Goal: Information Seeking & Learning: Learn about a topic

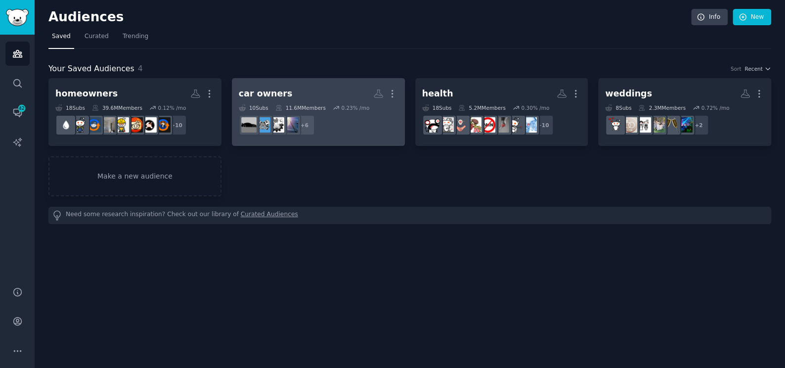
click at [347, 104] on div "0.23 % /mo" at bounding box center [355, 107] width 28 height 7
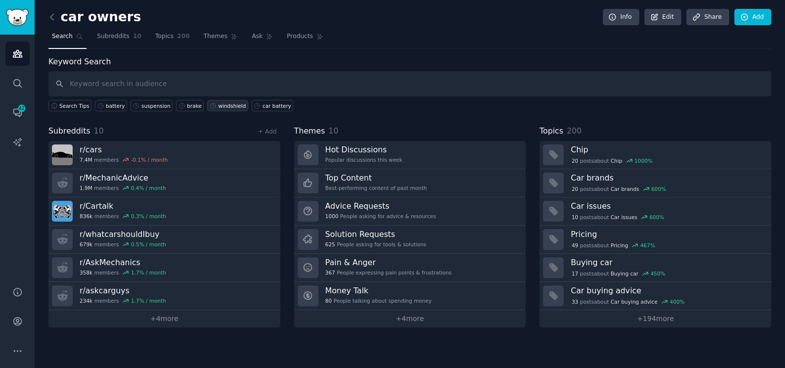
click at [218, 104] on div "windshield" at bounding box center [232, 105] width 28 height 7
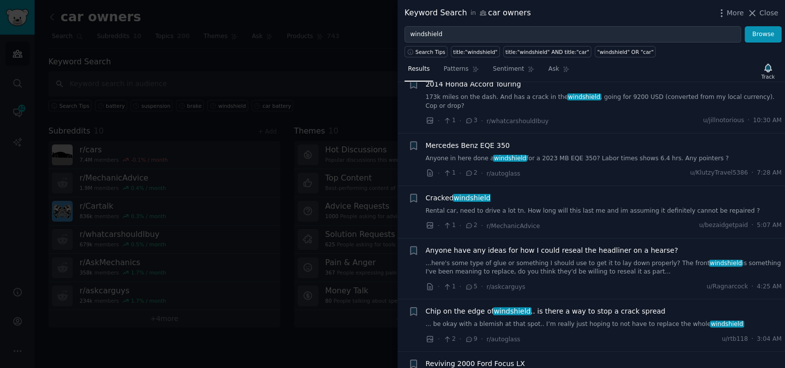
scroll to position [90, 0]
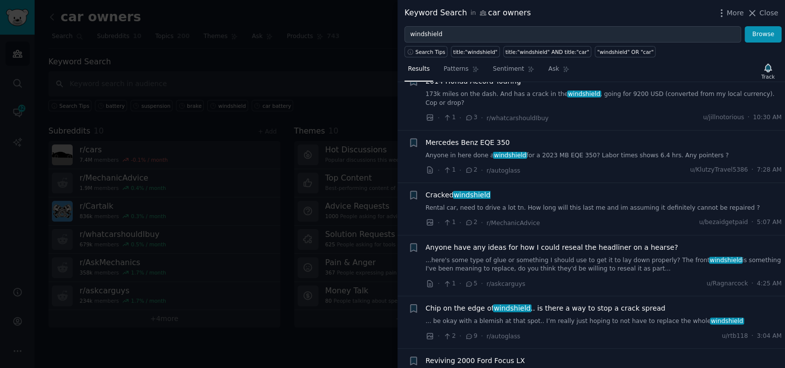
click at [580, 303] on span "Chip on the edge of windshield .. is there a way to stop a crack spread" at bounding box center [546, 308] width 240 height 10
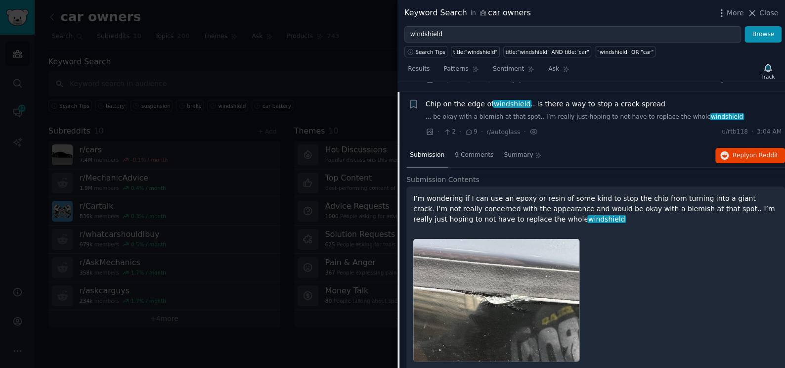
scroll to position [294, 0]
click at [727, 151] on icon "button" at bounding box center [725, 155] width 9 height 9
drag, startPoint x: 758, startPoint y: 11, endPoint x: 747, endPoint y: 27, distance: 18.9
click at [758, 11] on icon at bounding box center [752, 13] width 10 height 10
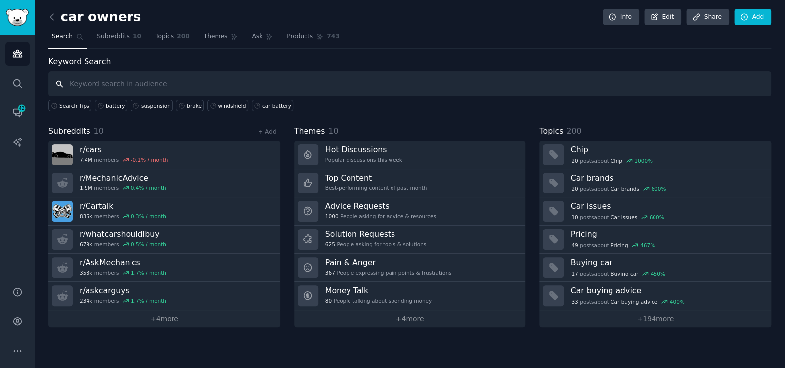
click at [219, 88] on input "text" at bounding box center [409, 83] width 723 height 25
click at [218, 103] on div "windshield" at bounding box center [232, 105] width 28 height 7
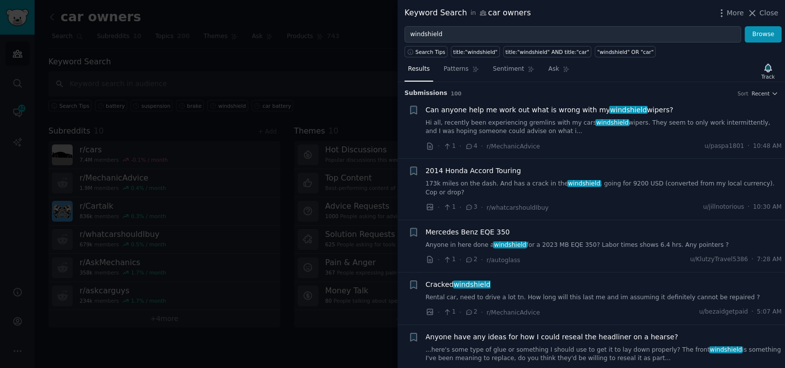
click at [497, 293] on link "Rental car, need to drive a lot tn. How long will this last me and im assuming …" at bounding box center [604, 297] width 357 height 9
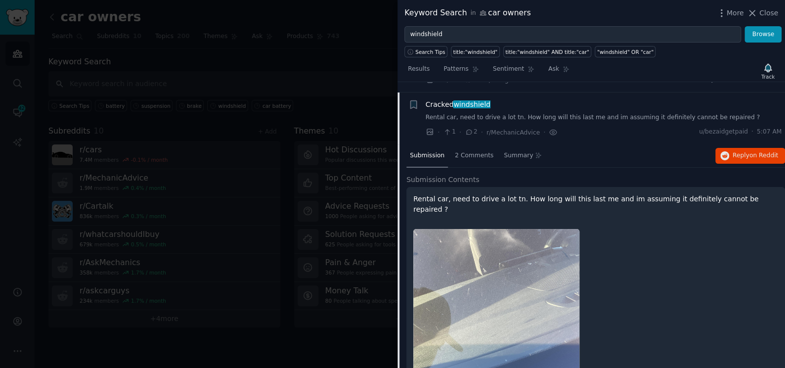
scroll to position [181, 0]
click at [726, 150] on icon "button" at bounding box center [725, 154] width 9 height 9
click at [656, 150] on div "Submission 2 Comments Summary Reply on Reddit" at bounding box center [596, 155] width 379 height 24
click at [761, 17] on button "Close" at bounding box center [762, 13] width 31 height 10
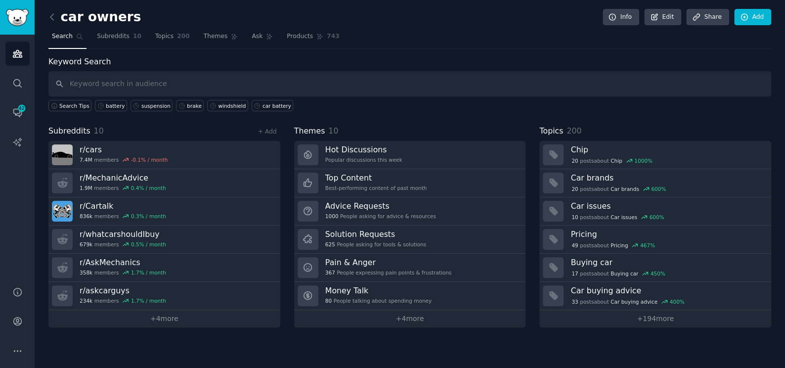
click at [53, 10] on link at bounding box center [54, 17] width 12 height 16
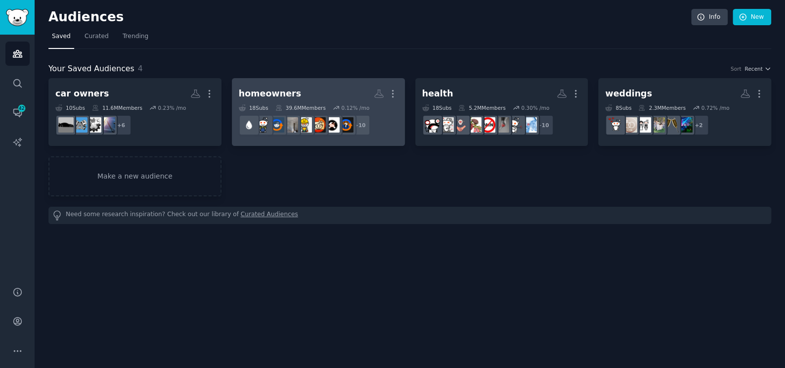
click at [262, 91] on div "homeowners" at bounding box center [270, 94] width 62 height 12
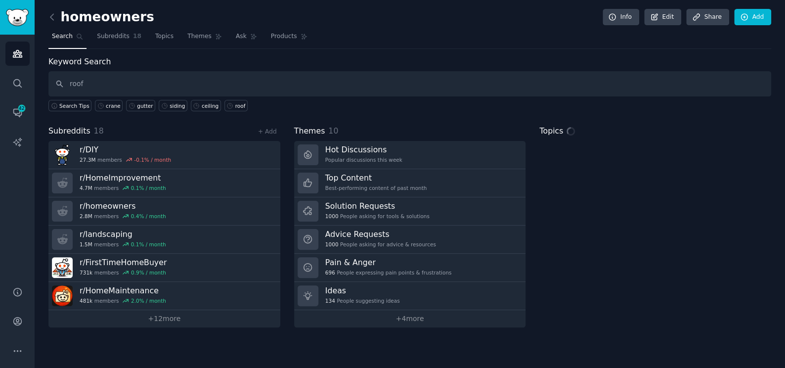
type input "roof"
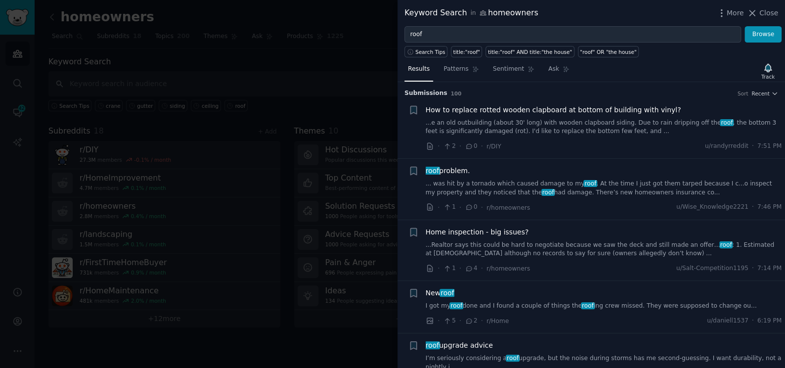
click at [500, 253] on link "...Realtor says this could be hard to negotiate because we saw the deck and sti…" at bounding box center [604, 249] width 357 height 17
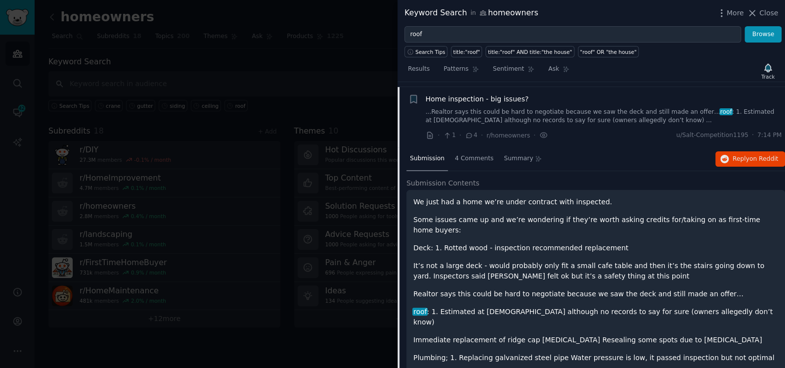
scroll to position [137, 0]
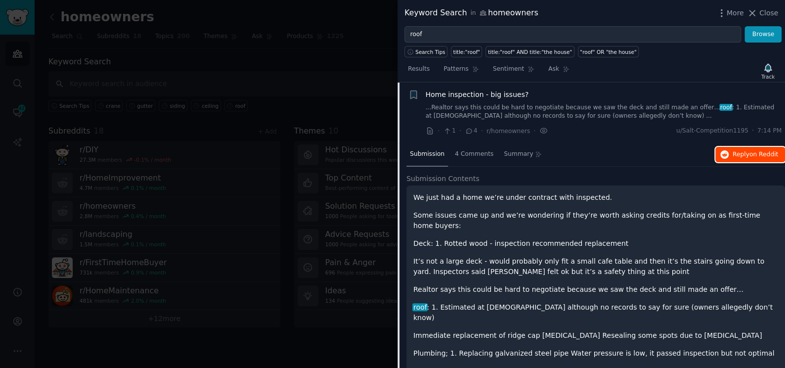
click at [742, 147] on button "Reply on Reddit" at bounding box center [751, 155] width 70 height 16
click at [492, 238] on p "Deck: 1. Rotted wood - inspection recommended replacement" at bounding box center [595, 243] width 365 height 10
click at [345, 72] on div at bounding box center [392, 184] width 785 height 368
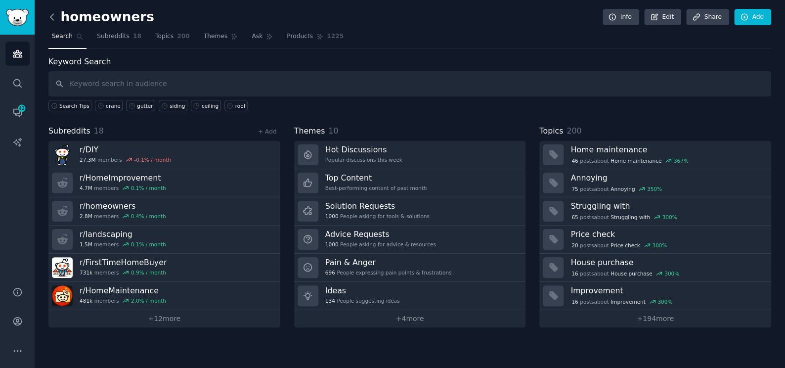
click at [53, 15] on icon at bounding box center [52, 17] width 10 height 10
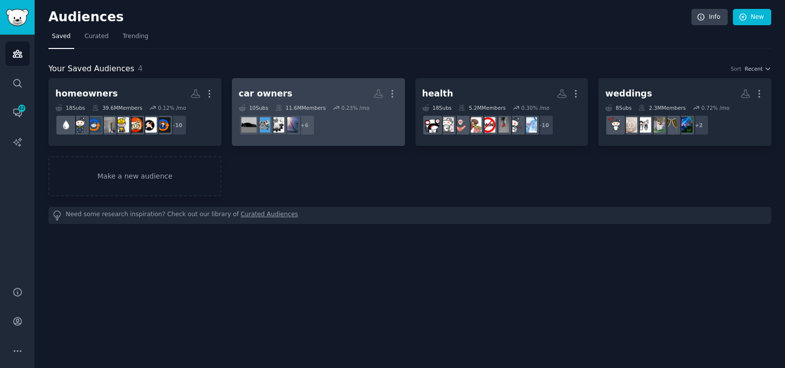
click at [306, 94] on h2 "car owners More" at bounding box center [318, 93] width 159 height 17
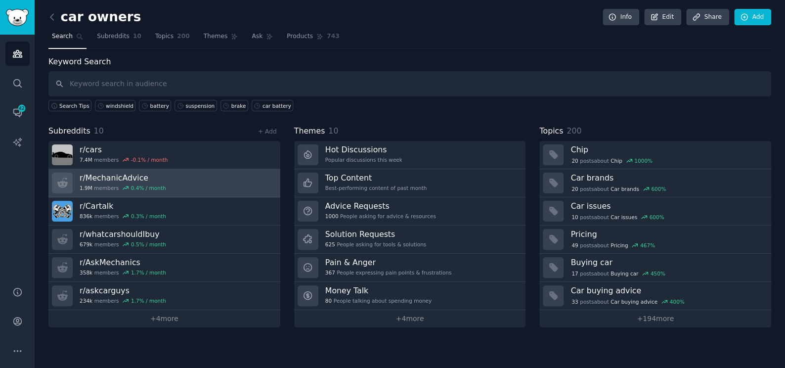
click at [179, 182] on link "r/ MechanicAdvice 1.9M members 0.4 % / month" at bounding box center [164, 183] width 232 height 28
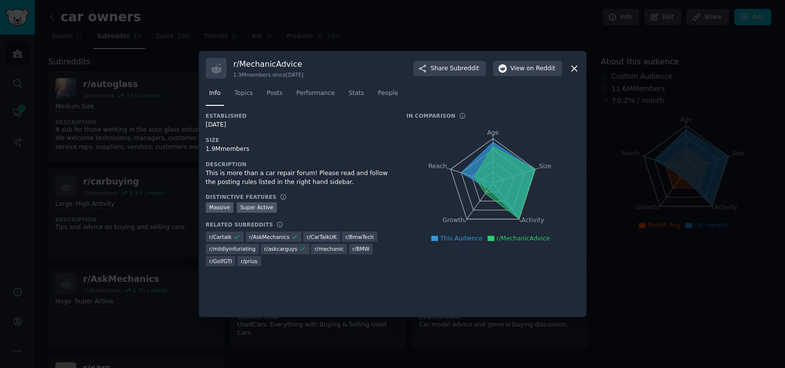
click at [582, 59] on div "r/ MechanicAdvice 1.9M members since [DATE] Share Subreddit View on Reddit Info…" at bounding box center [393, 184] width 388 height 266
click at [574, 64] on icon at bounding box center [574, 68] width 10 height 10
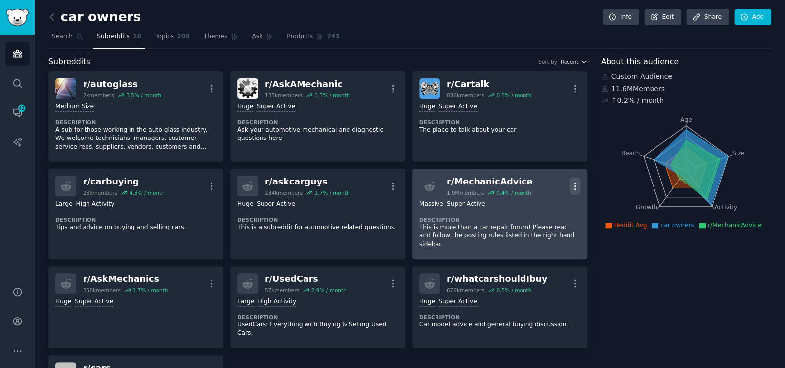
click at [577, 181] on icon "button" at bounding box center [575, 186] width 10 height 10
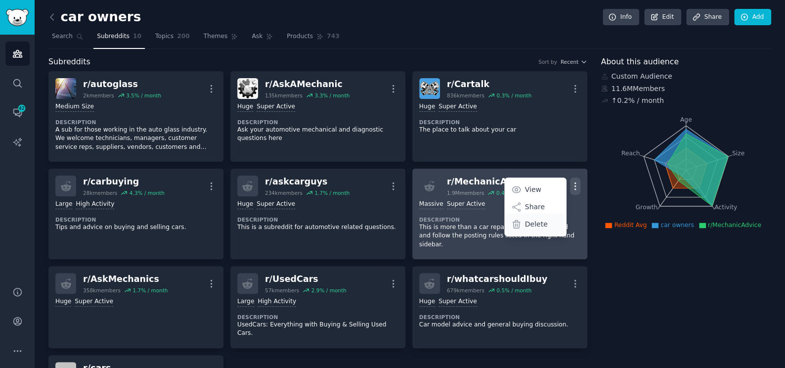
click at [528, 231] on div "Delete" at bounding box center [535, 224] width 59 height 21
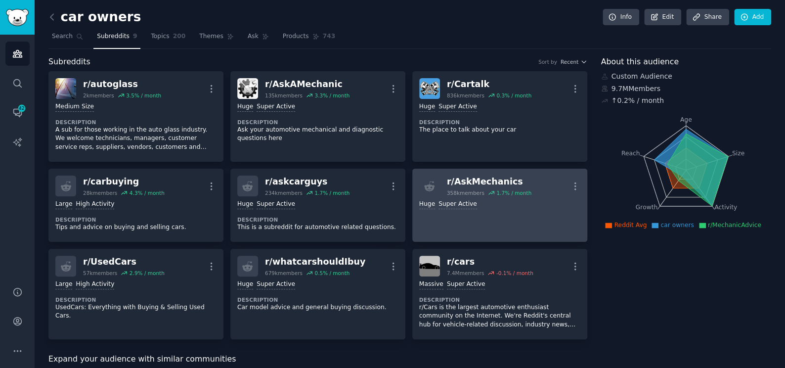
click at [528, 227] on link "r/ AskMechanics 358k members 1.7 % / month More Huge Super Active" at bounding box center [499, 205] width 175 height 73
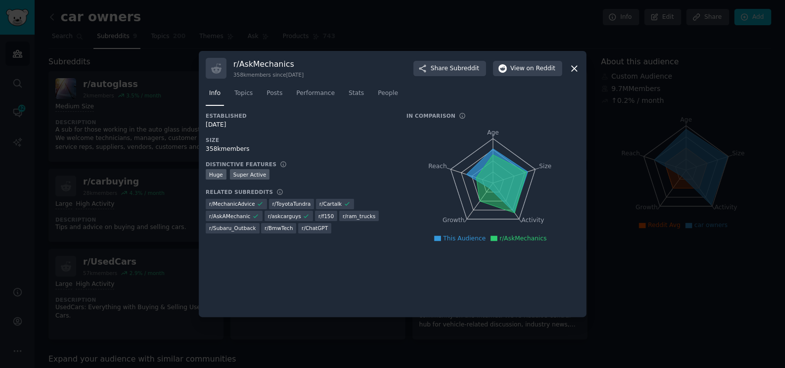
click at [660, 316] on div at bounding box center [392, 184] width 785 height 368
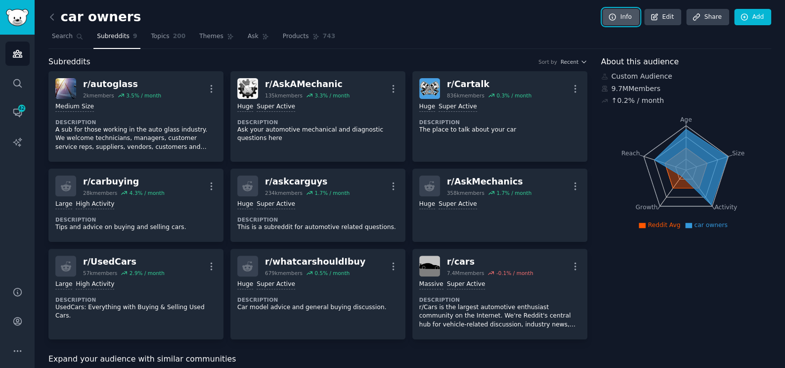
click at [623, 12] on link "Info" at bounding box center [621, 17] width 37 height 17
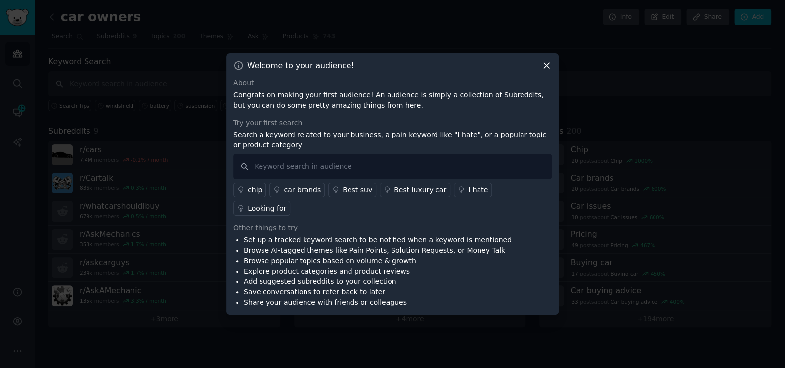
click at [544, 69] on icon at bounding box center [546, 65] width 5 height 5
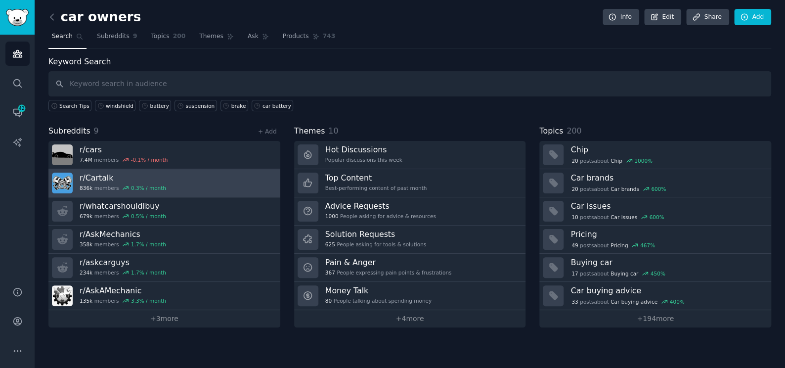
click at [104, 179] on h3 "r/ Cartalk" at bounding box center [123, 178] width 87 height 10
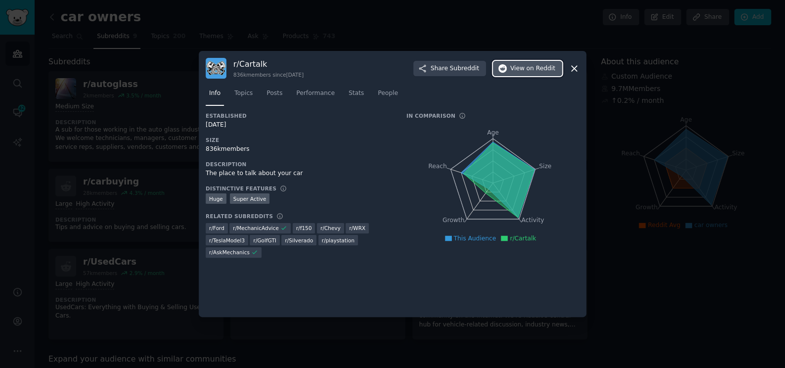
click at [517, 68] on span "View on Reddit" at bounding box center [532, 68] width 45 height 9
click at [300, 23] on div at bounding box center [392, 184] width 785 height 368
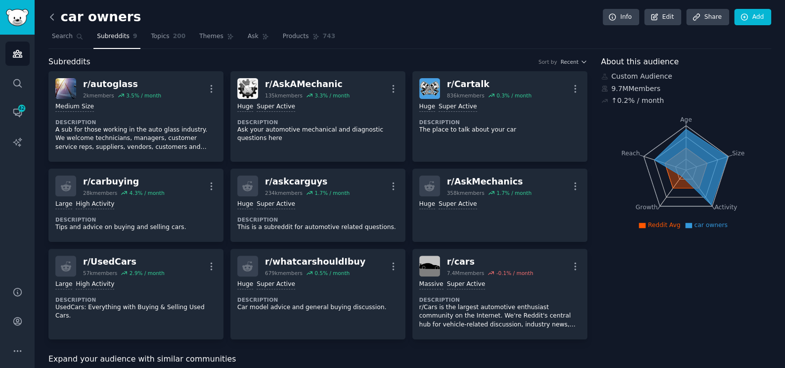
click at [52, 17] on icon at bounding box center [52, 17] width 10 height 10
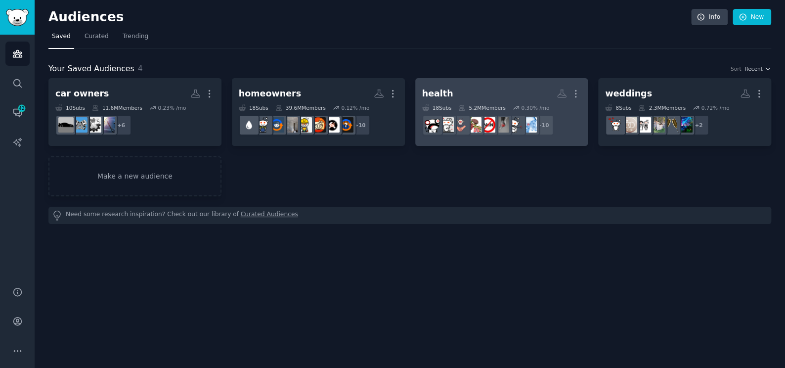
click at [468, 85] on h2 "health More" at bounding box center [501, 93] width 159 height 17
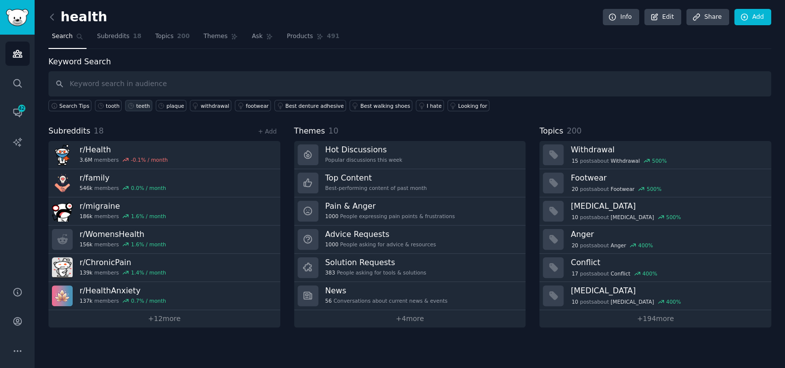
click at [136, 107] on div "teeth" at bounding box center [143, 105] width 14 height 7
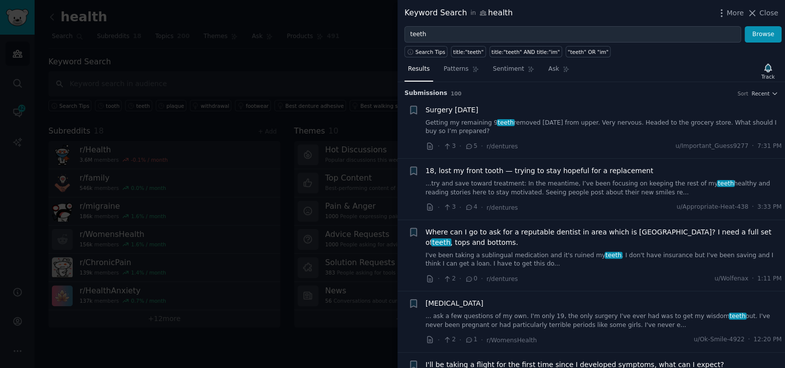
click at [537, 127] on link "Getting my remaining 9 teeth removed [DATE] from upper. Very nervous. Headed to…" at bounding box center [604, 127] width 357 height 17
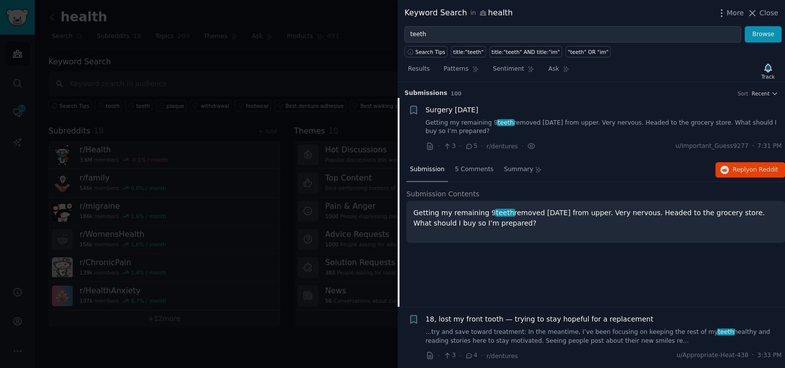
scroll to position [15, 0]
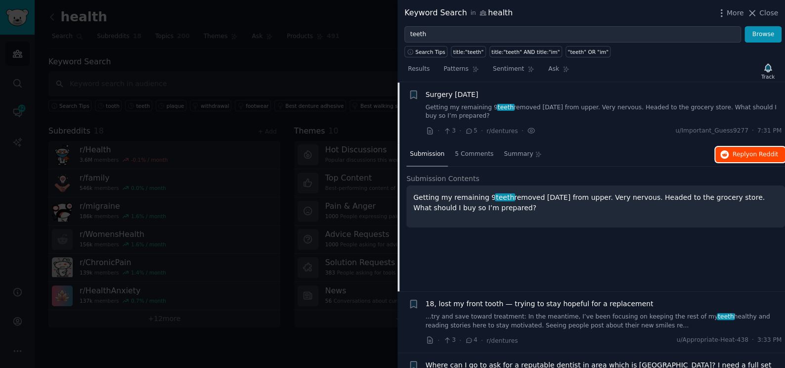
click at [737, 148] on button "Reply on Reddit" at bounding box center [751, 155] width 70 height 16
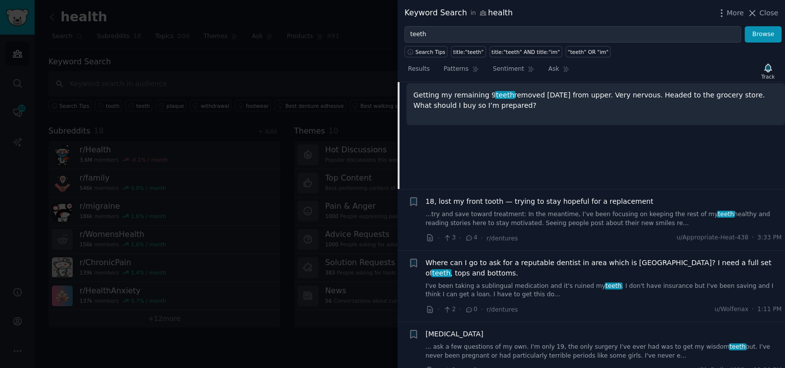
scroll to position [150, 0]
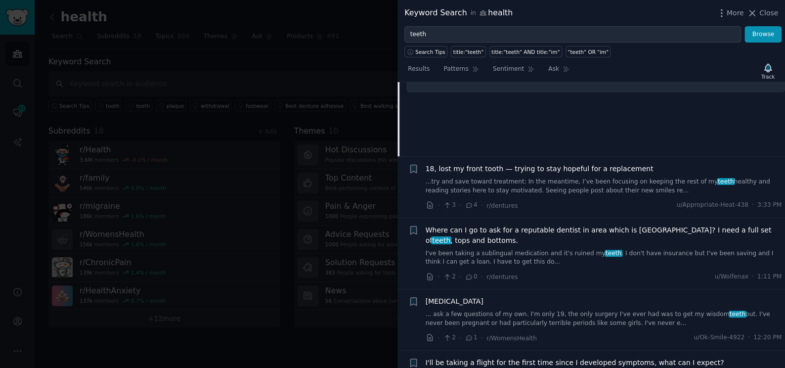
click at [501, 165] on span "18, lost my front tooth — trying to stay hopeful for a replacement" at bounding box center [540, 169] width 228 height 10
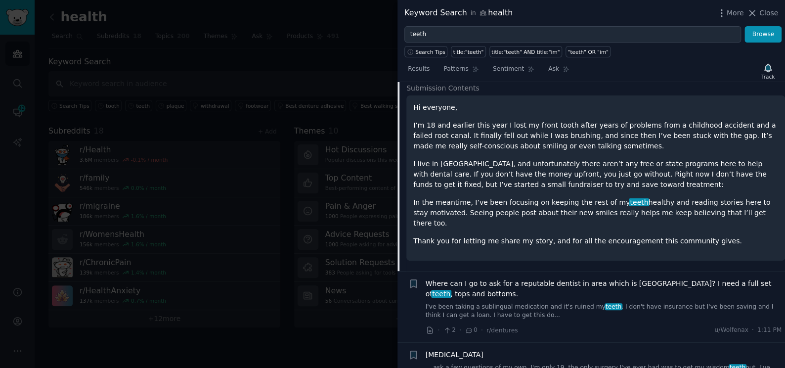
scroll to position [301, 0]
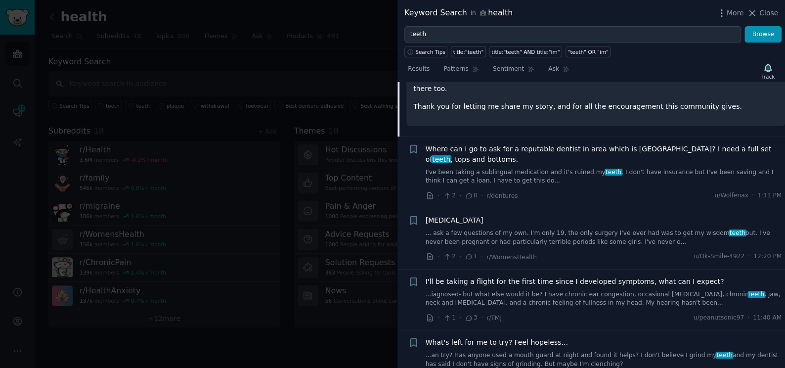
click at [482, 231] on link "... ask a few questions of my own. I'm only 19, the only surgery I've ever had …" at bounding box center [604, 237] width 357 height 17
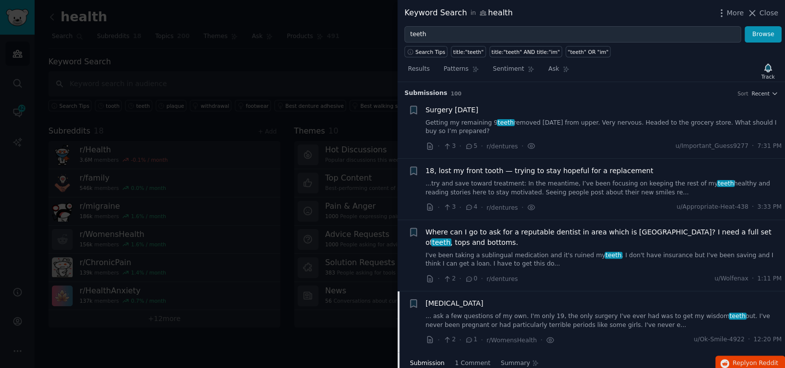
click at [463, 132] on link "Getting my remaining 9 teeth removed [DATE] from upper. Very nervous. Headed to…" at bounding box center [604, 127] width 357 height 17
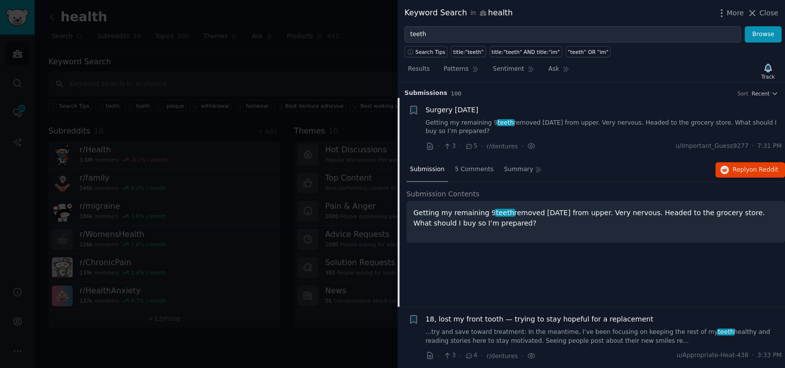
scroll to position [15, 0]
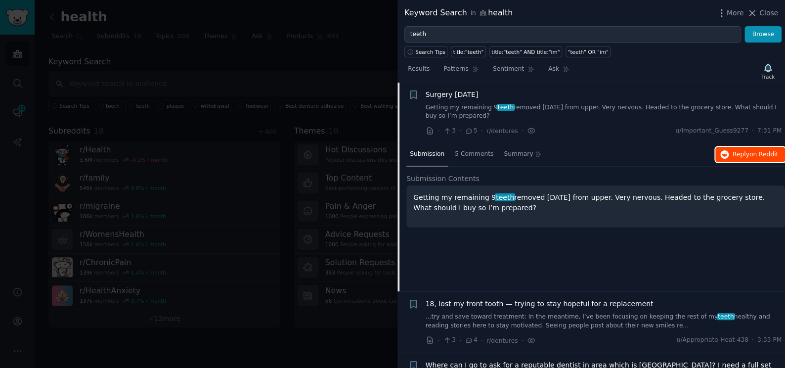
click at [744, 155] on span "Reply on Reddit" at bounding box center [755, 154] width 45 height 9
